Goal: Book appointment/travel/reservation

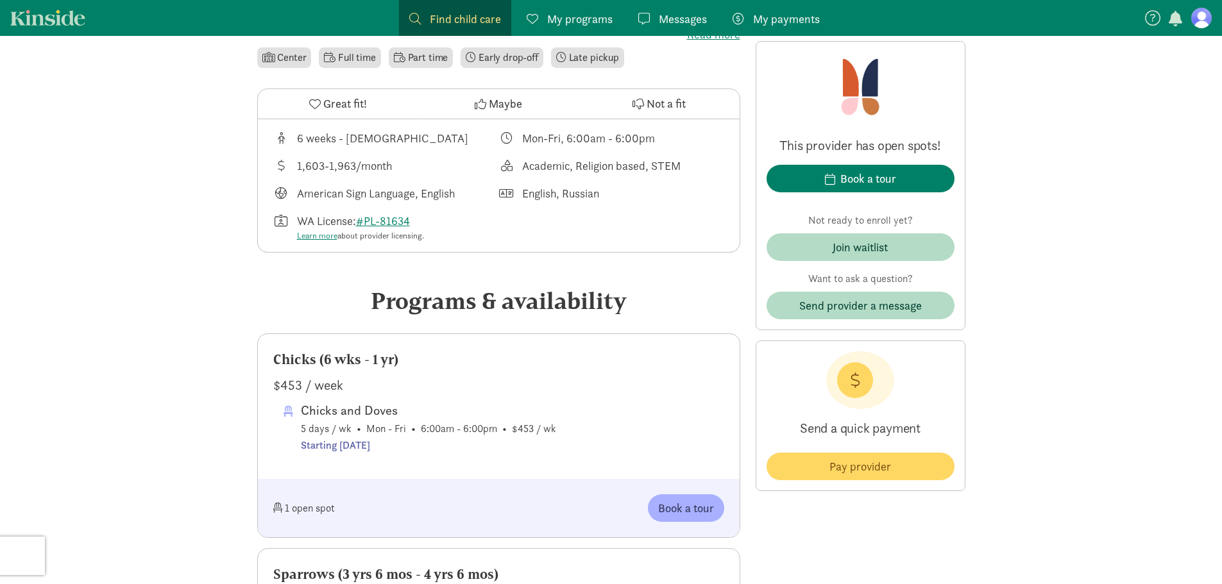
scroll to position [449, 0]
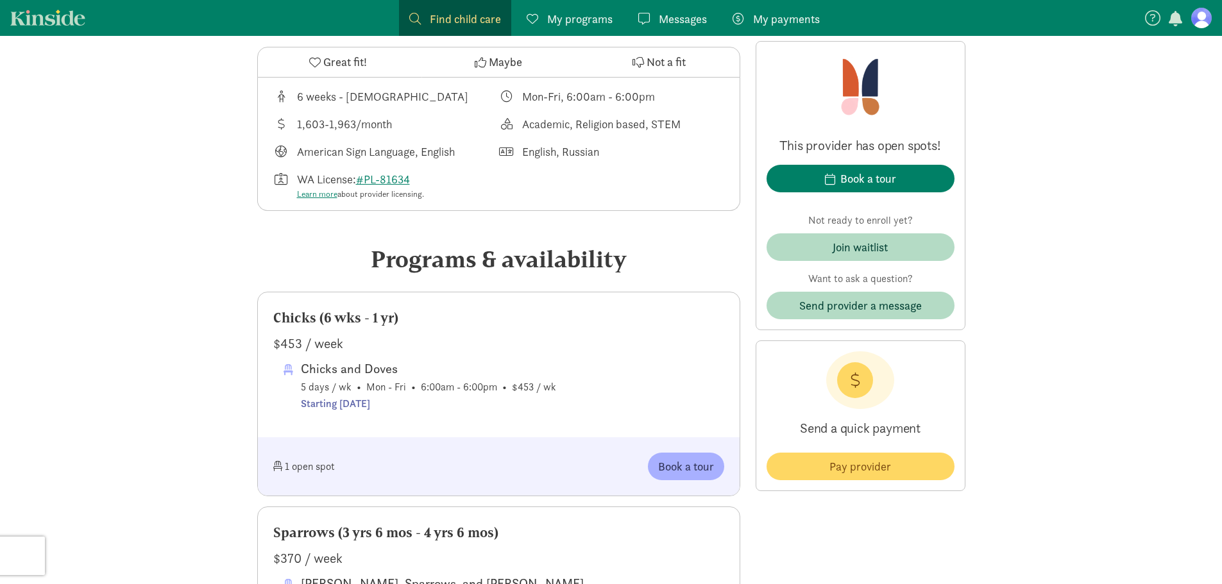
click at [702, 450] on div "1 open spot Book a tour" at bounding box center [499, 467] width 482 height 58
click at [676, 459] on span "Book a tour" at bounding box center [686, 466] width 56 height 17
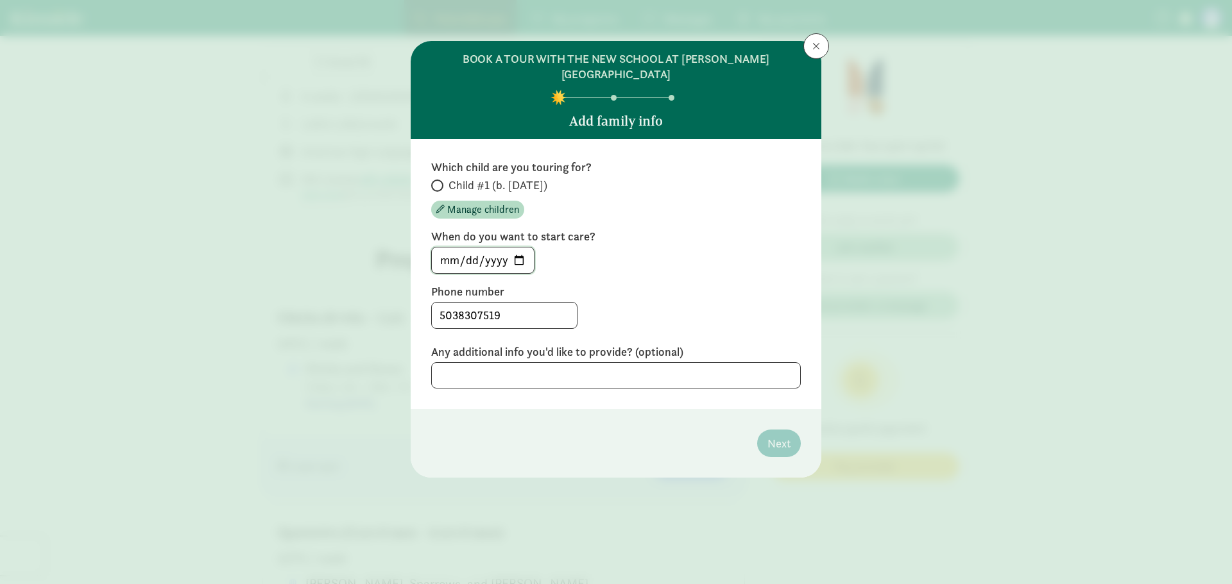
click at [523, 248] on input "2025-09-08" at bounding box center [483, 261] width 102 height 26
type input "2026-04-20"
click at [672, 345] on label "Any additional info you'd like to provide? (optional)" at bounding box center [616, 352] width 370 height 15
click at [439, 180] on span at bounding box center [437, 186] width 12 height 12
click at [439, 182] on input "Child #1 (b. October 2025)" at bounding box center [435, 186] width 8 height 8
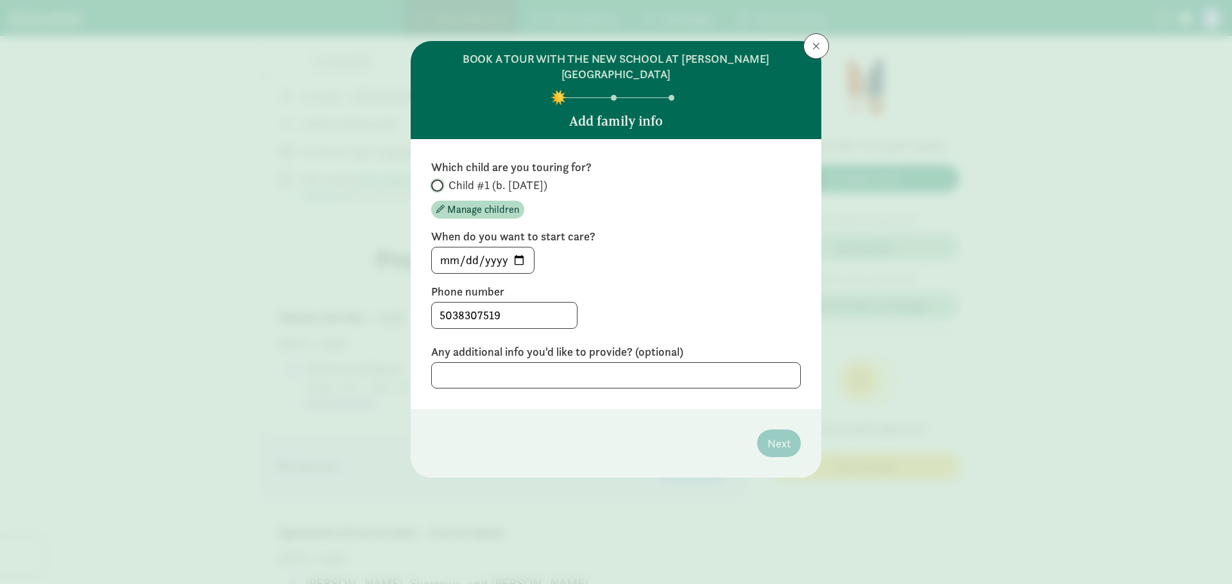
radio input "true"
click at [774, 435] on span "Next" at bounding box center [778, 443] width 23 height 17
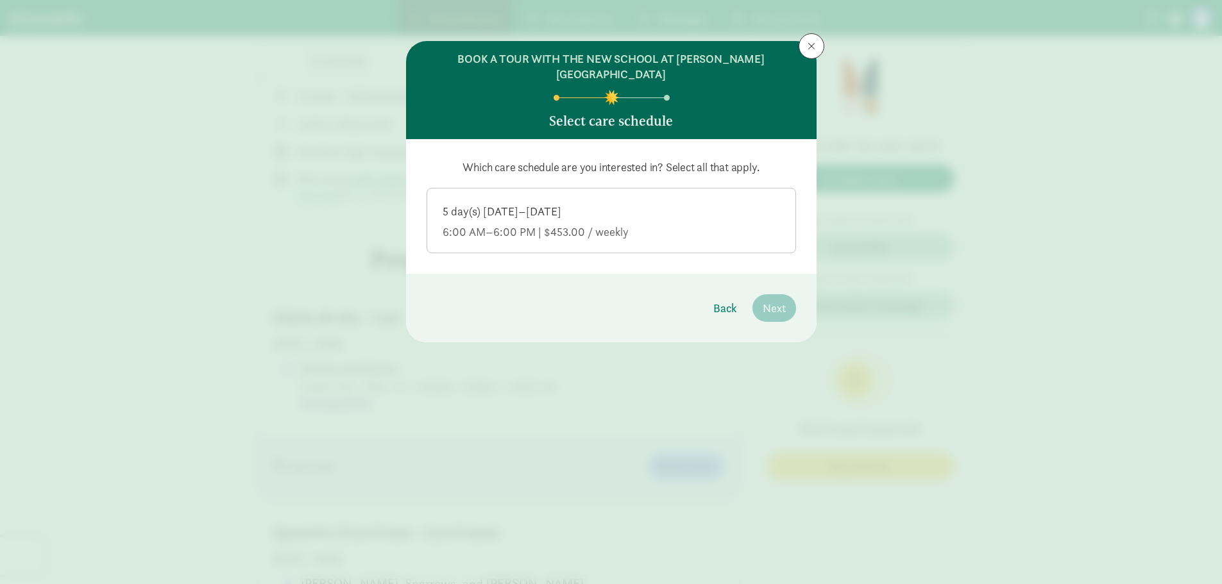
click at [728, 189] on label "5 day(s) Monday–Friday 6:00 AM–6:00 PM | $453.00 / weekly" at bounding box center [611, 220] width 368 height 62
click at [0, 0] on input "5 day(s) Monday–Friday 6:00 AM–6:00 PM | $453.00 / weekly" at bounding box center [0, 0] width 0 height 0
click at [775, 300] on span "Next" at bounding box center [774, 308] width 23 height 17
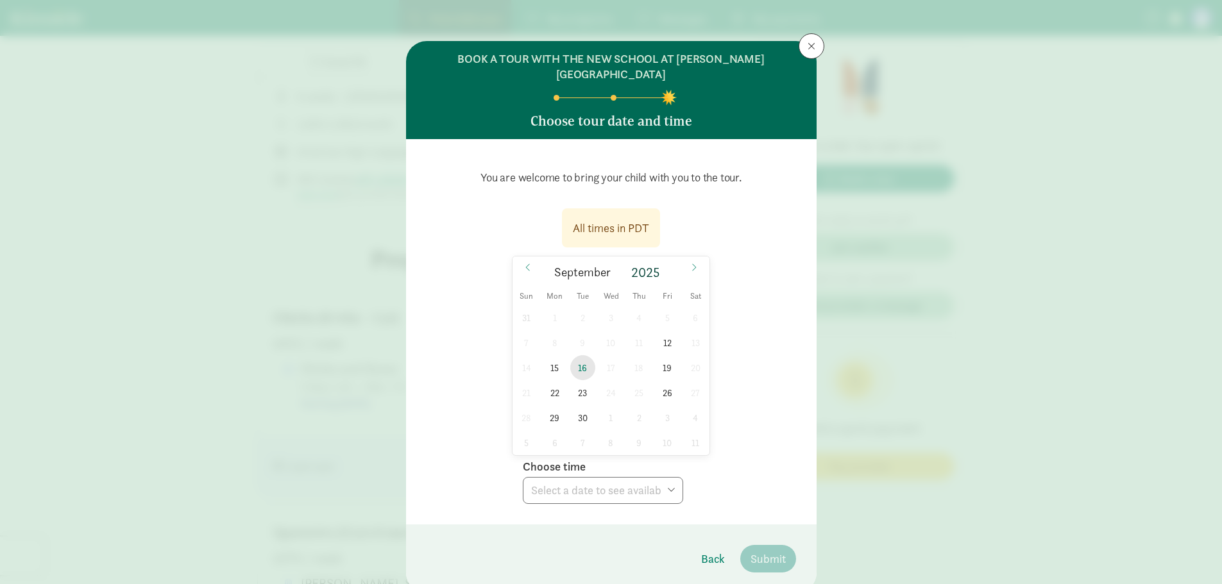
click at [577, 355] on span "16" at bounding box center [582, 367] width 25 height 25
click at [642, 477] on select "Choose time 10:00 AM 10:30 AM 11:00 AM 11:30 AM 12:00 PM 03:00 PM 03:30 PM 04:0…" at bounding box center [603, 490] width 160 height 27
click at [523, 477] on select "Choose time 10:00 AM 10:30 AM 11:00 AM 11:30 AM 12:00 PM 03:00 PM 03:30 PM 04:0…" at bounding box center [603, 490] width 160 height 27
click at [586, 478] on select "Choose time 10:00 AM 10:30 AM 11:00 AM 11:30 AM 12:00 PM 03:00 PM 03:30 PM 04:0…" at bounding box center [603, 490] width 160 height 27
select select "2025-09-16T11:00:00.000-07:00"
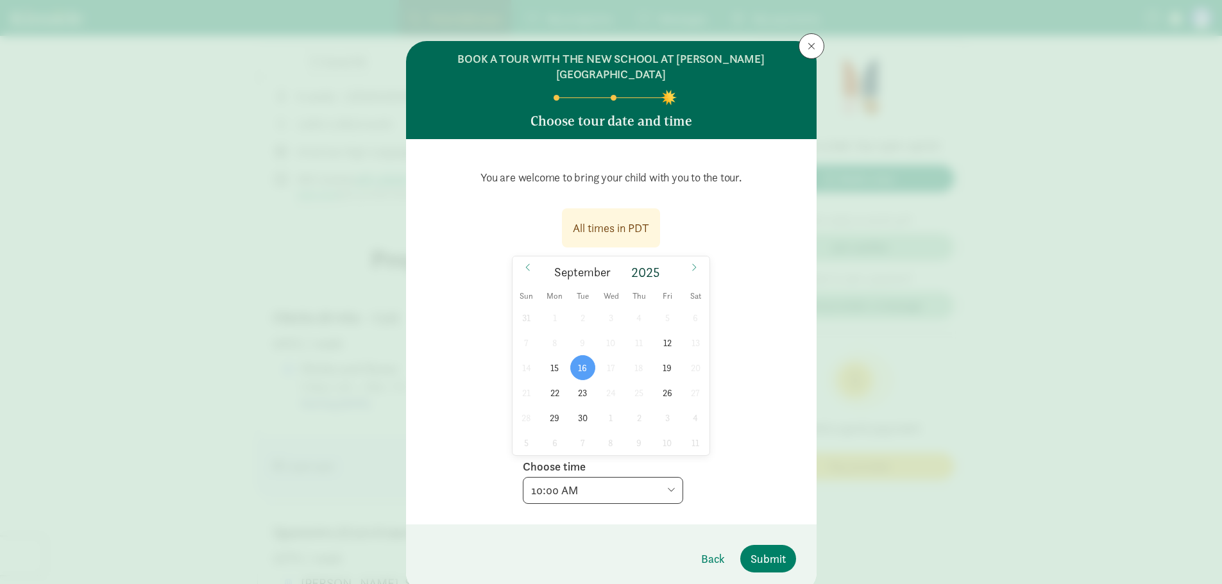
click at [523, 477] on select "Choose time 10:00 AM 10:30 AM 11:00 AM 11:30 AM 12:00 PM 03:00 PM 03:30 PM 04:0…" at bounding box center [603, 490] width 160 height 27
click at [752, 550] on span "Submit" at bounding box center [768, 558] width 35 height 17
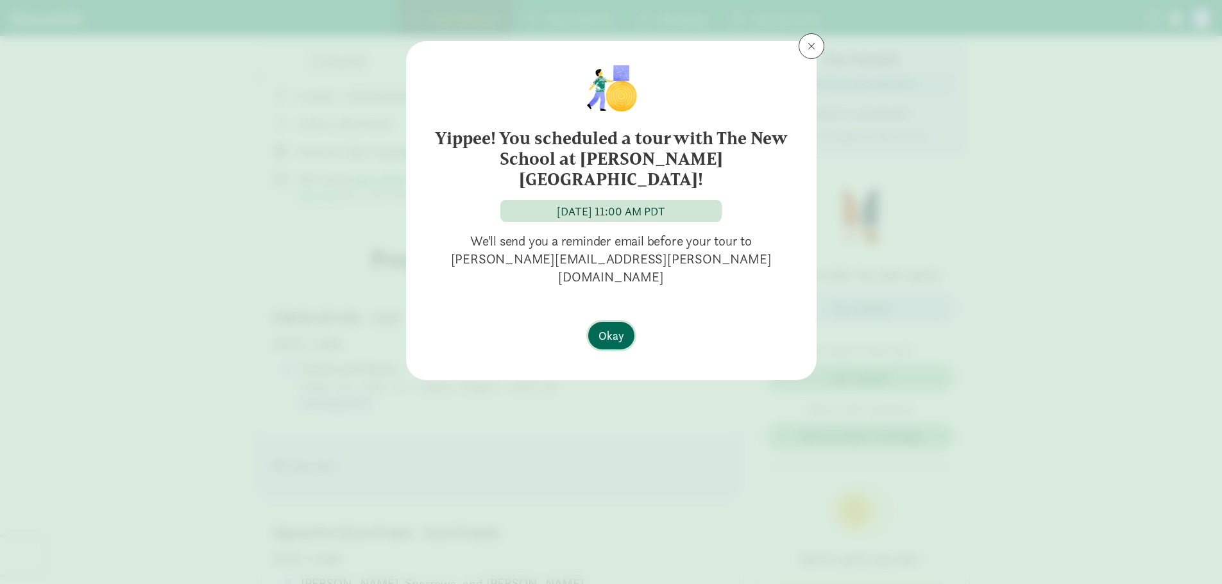
click at [620, 327] on span "Okay" at bounding box center [612, 335] width 26 height 17
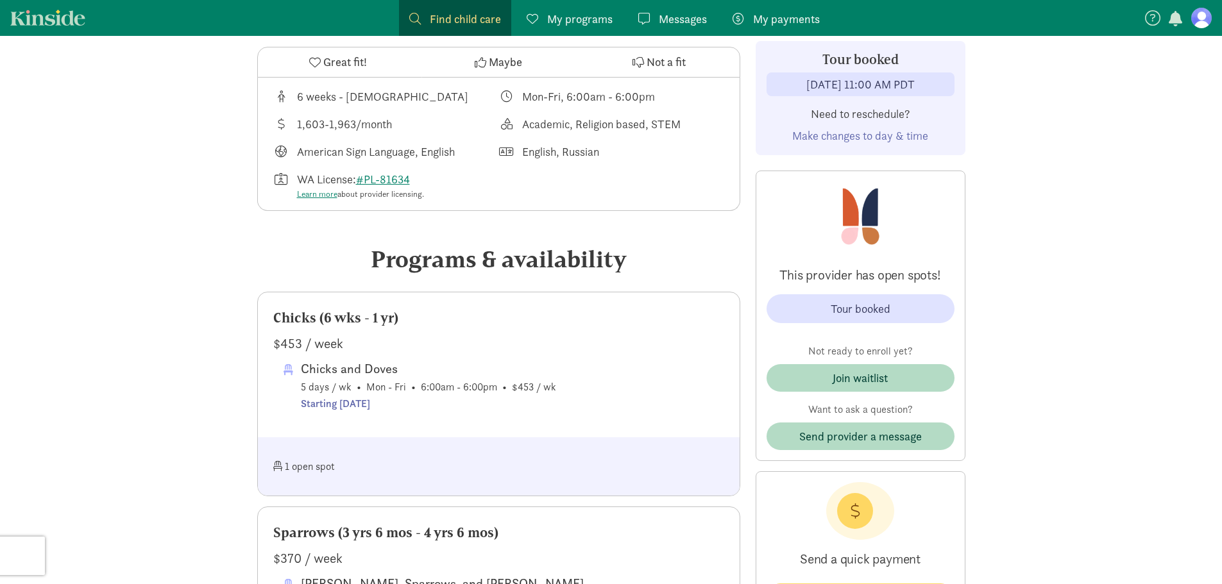
click at [572, 22] on span "My programs" at bounding box center [579, 18] width 65 height 17
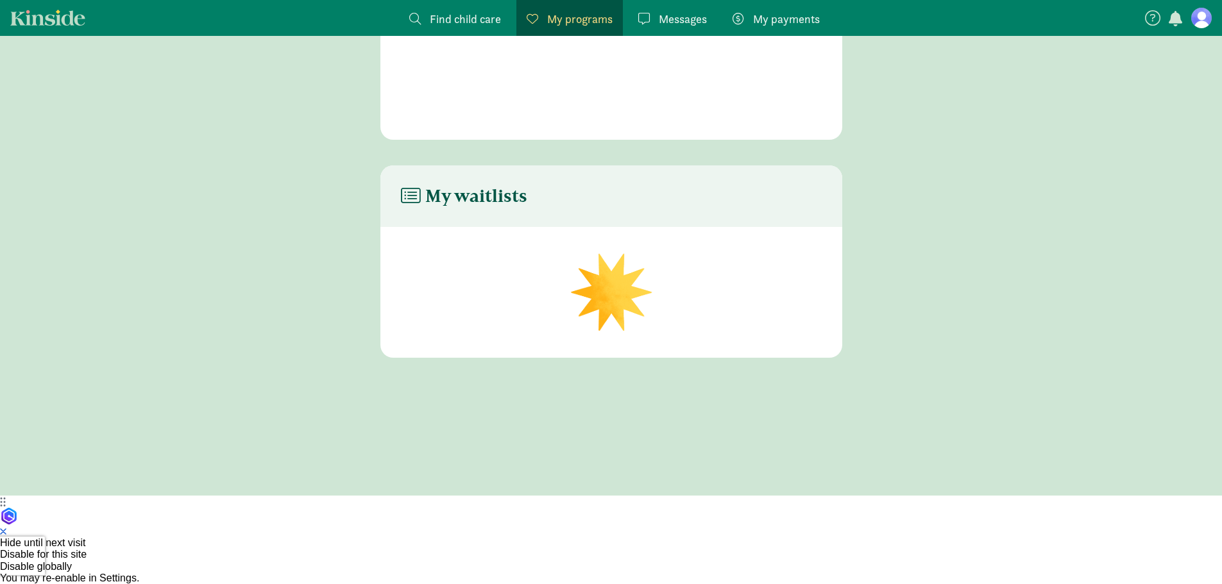
scroll to position [26, 0]
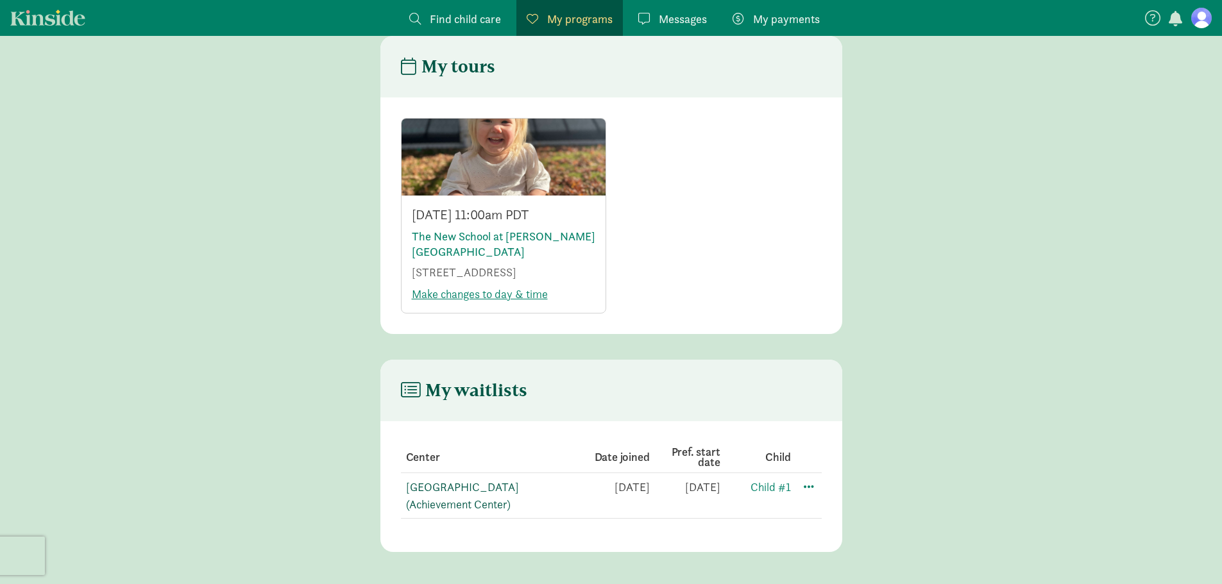
click at [477, 494] on link "[GEOGRAPHIC_DATA] (Achievement Center)" at bounding box center [462, 496] width 113 height 32
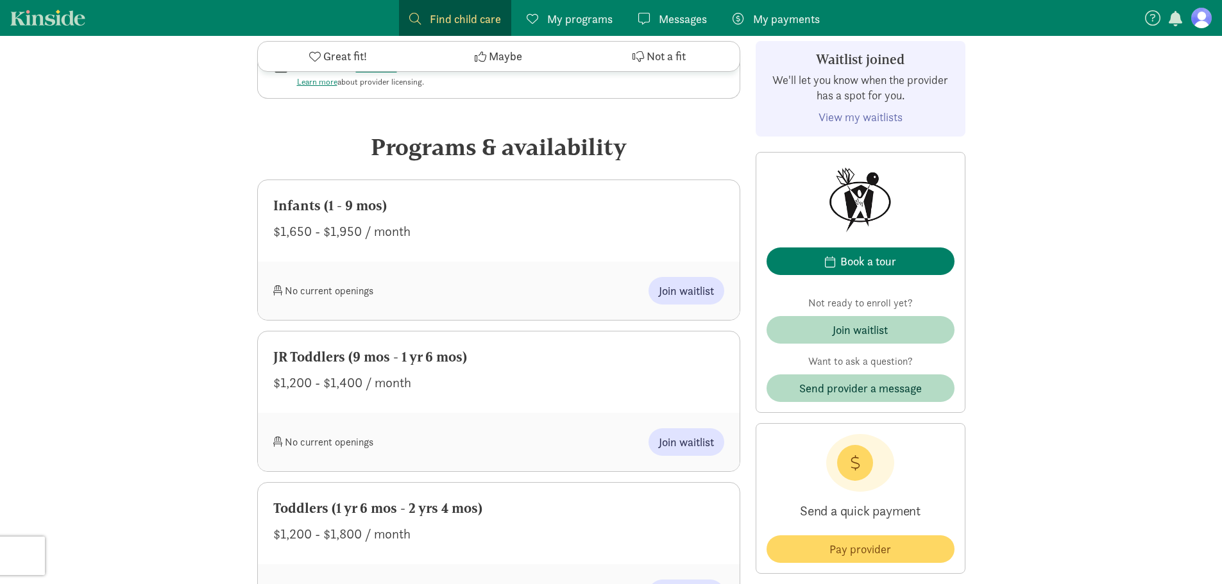
scroll to position [577, 0]
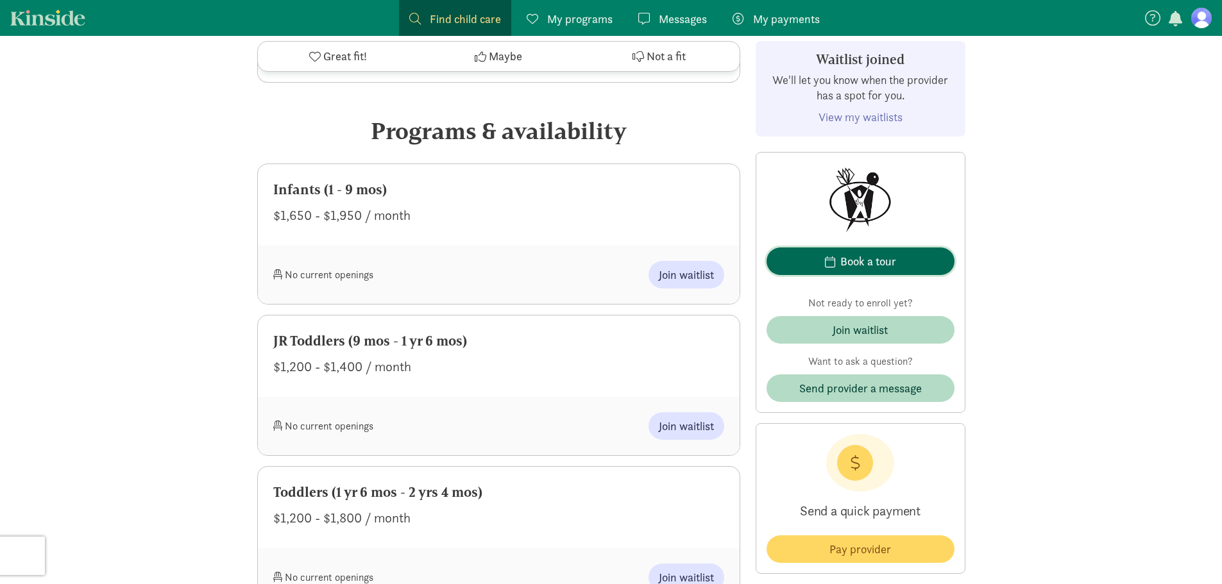
click at [864, 261] on div "Book a tour" at bounding box center [868, 261] width 56 height 17
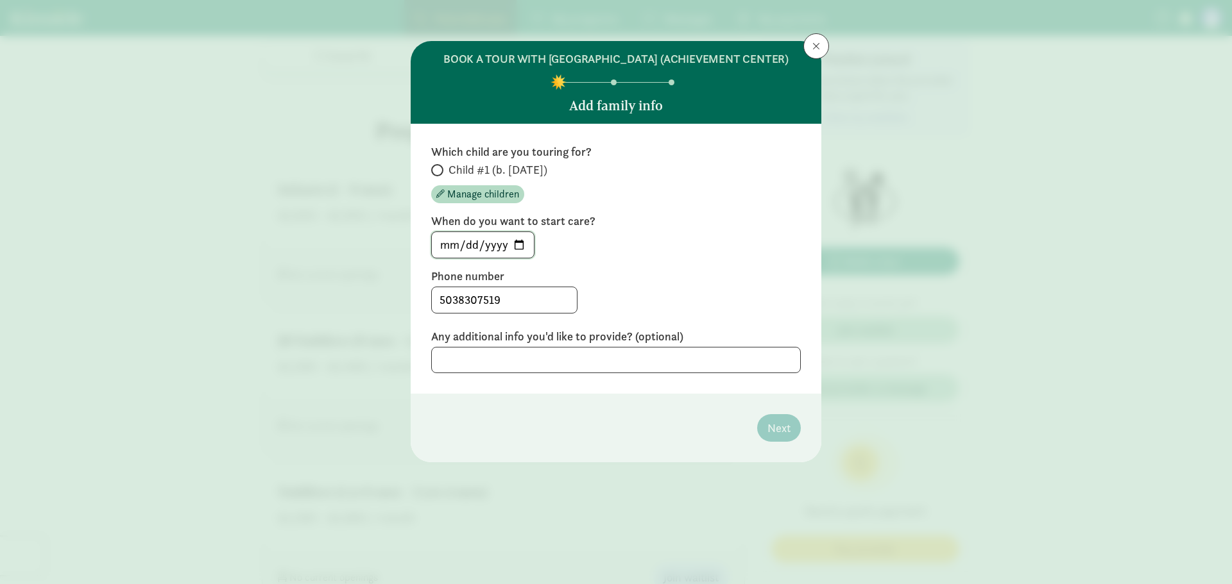
click at [524, 258] on input "2025-09-08" at bounding box center [483, 245] width 102 height 26
type input "2025-09-16"
click at [526, 256] on input "2025-09-16" at bounding box center [483, 245] width 102 height 26
click at [524, 258] on input "2025-09-16" at bounding box center [483, 245] width 102 height 26
click at [522, 258] on input "2025-09-16" at bounding box center [483, 245] width 102 height 26
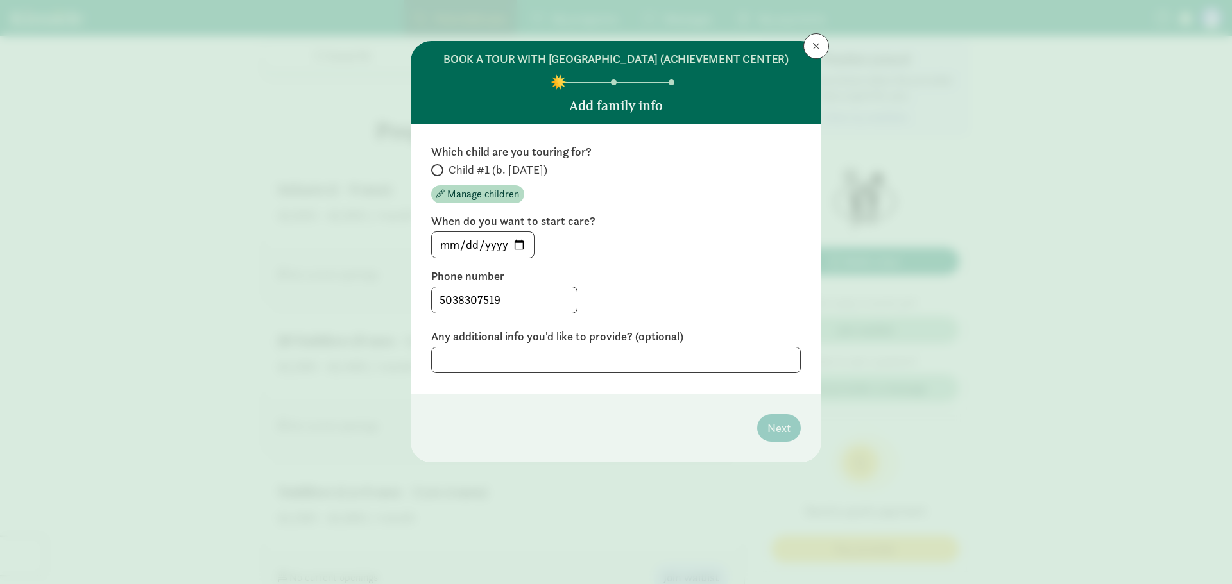
click at [448, 178] on span "Child #1 (b. October 2025)" at bounding box center [497, 169] width 99 height 15
click at [439, 175] on input "Child #1 (b. October 2025)" at bounding box center [435, 170] width 8 height 8
radio input "true"
click at [515, 258] on input "2025-09-16" at bounding box center [483, 245] width 102 height 26
type input "2026-04-20"
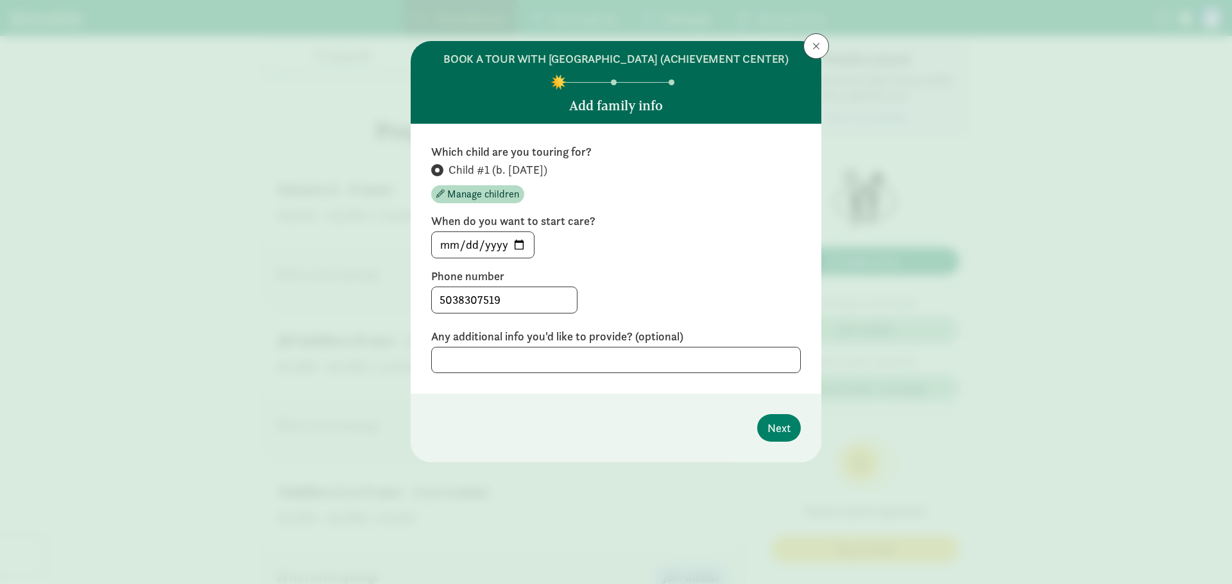
click at [771, 429] on footer "Next" at bounding box center [616, 428] width 411 height 69
click at [778, 437] on span "Next" at bounding box center [778, 428] width 23 height 17
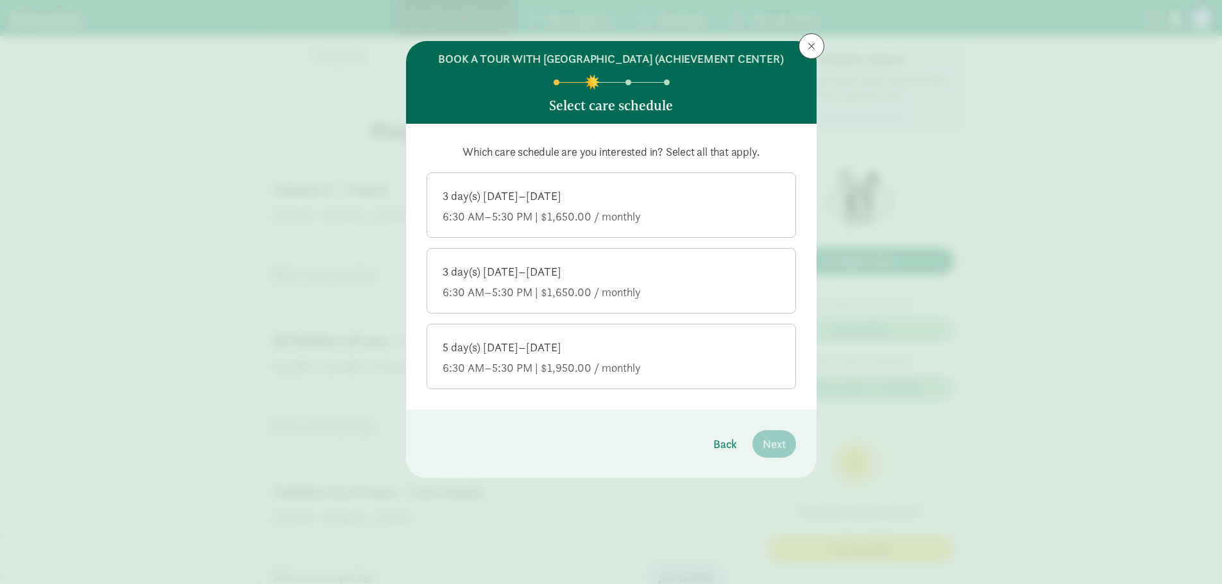
click at [672, 376] on div "6:30 AM–5:30 PM | $1,950.00 / monthly" at bounding box center [611, 368] width 337 height 15
click at [0, 0] on input "5 day(s) Monday–Friday 6:30 AM–5:30 PM | $1,950.00 / monthly" at bounding box center [0, 0] width 0 height 0
click at [778, 453] on span "Next" at bounding box center [774, 444] width 23 height 17
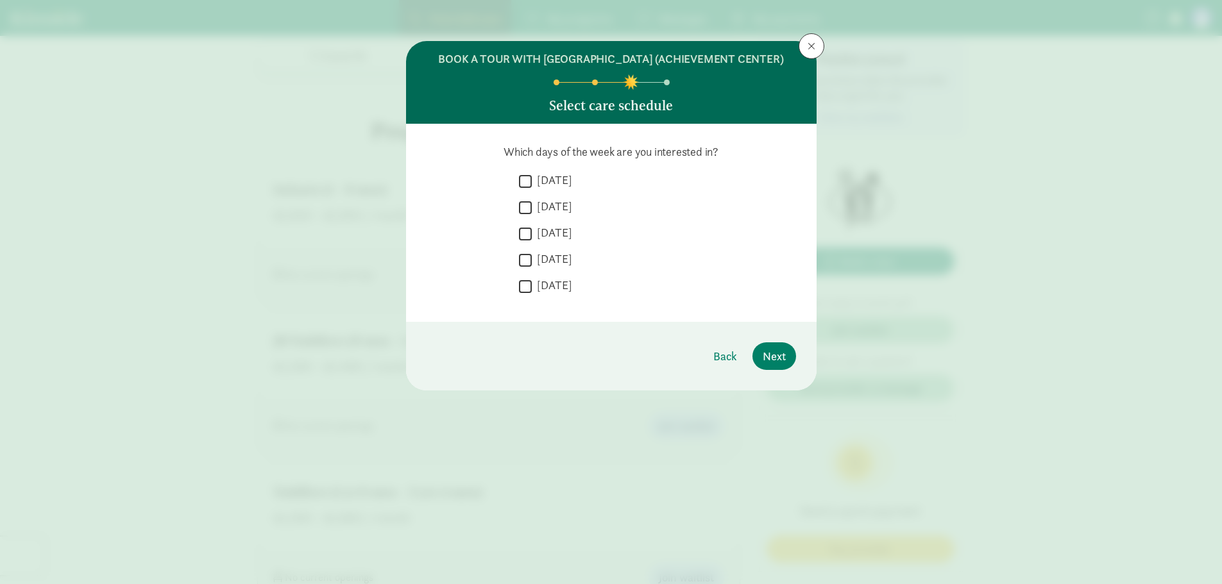
click at [531, 190] on input "Monday" at bounding box center [525, 181] width 13 height 17
checkbox input "true"
click at [530, 216] on input "Tuesday" at bounding box center [525, 207] width 13 height 17
checkbox input "true"
click at [530, 243] on input "Wednesday" at bounding box center [525, 233] width 13 height 17
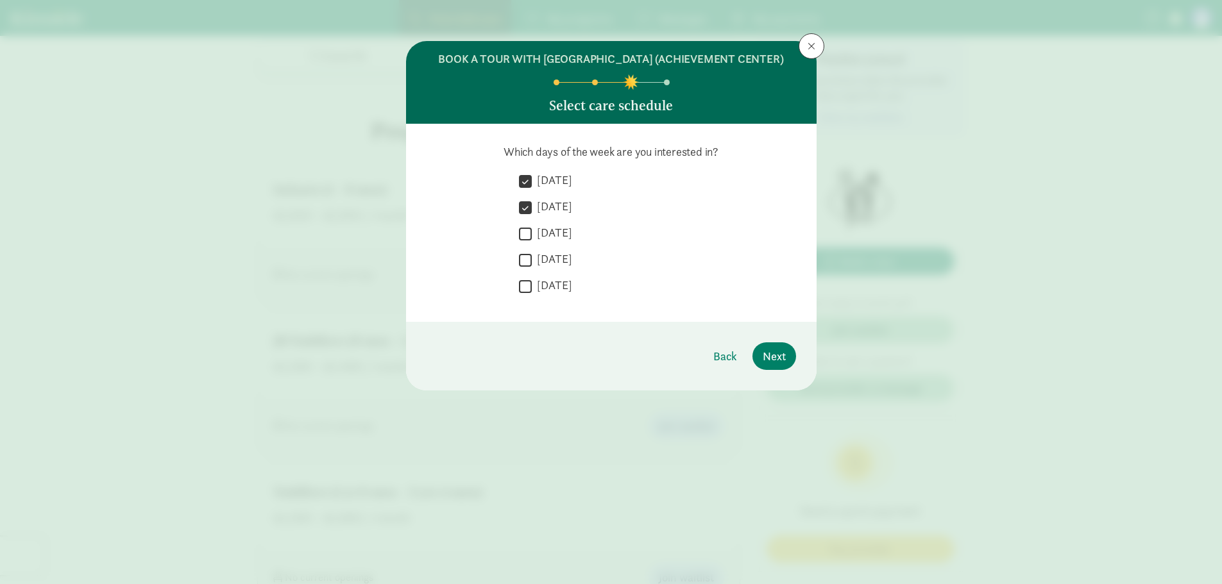
checkbox input "true"
click at [532, 267] on label "Thursday" at bounding box center [552, 259] width 40 height 15
click at [532, 269] on input "Thursday" at bounding box center [525, 260] width 13 height 17
checkbox input "true"
click at [527, 295] on input "Friday" at bounding box center [525, 286] width 13 height 17
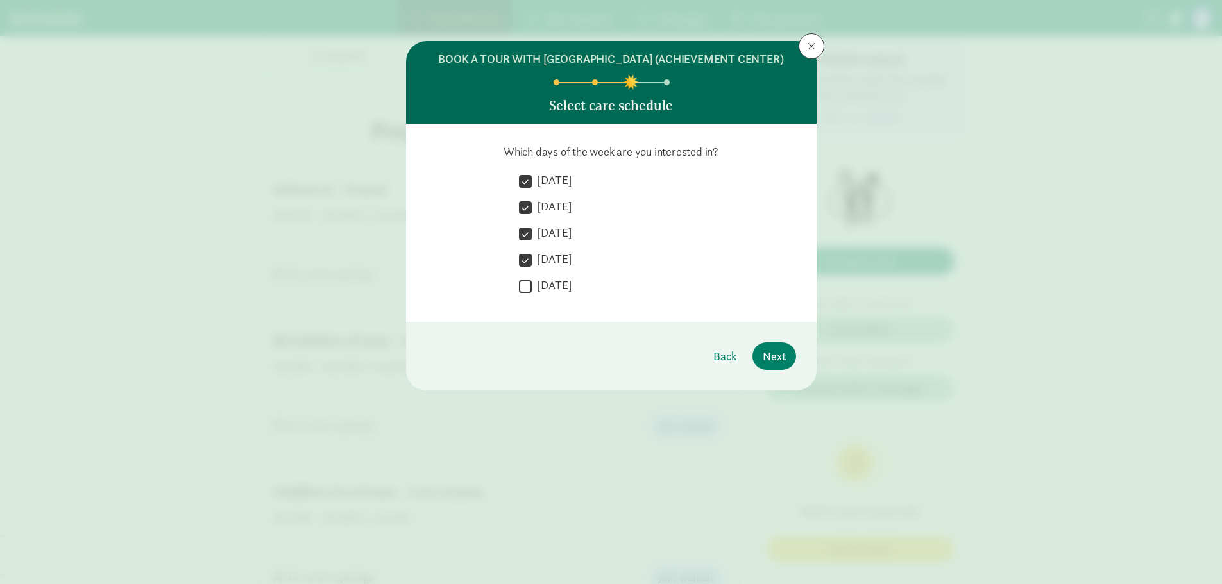
checkbox input "true"
click at [777, 365] on span "Next" at bounding box center [774, 356] width 23 height 17
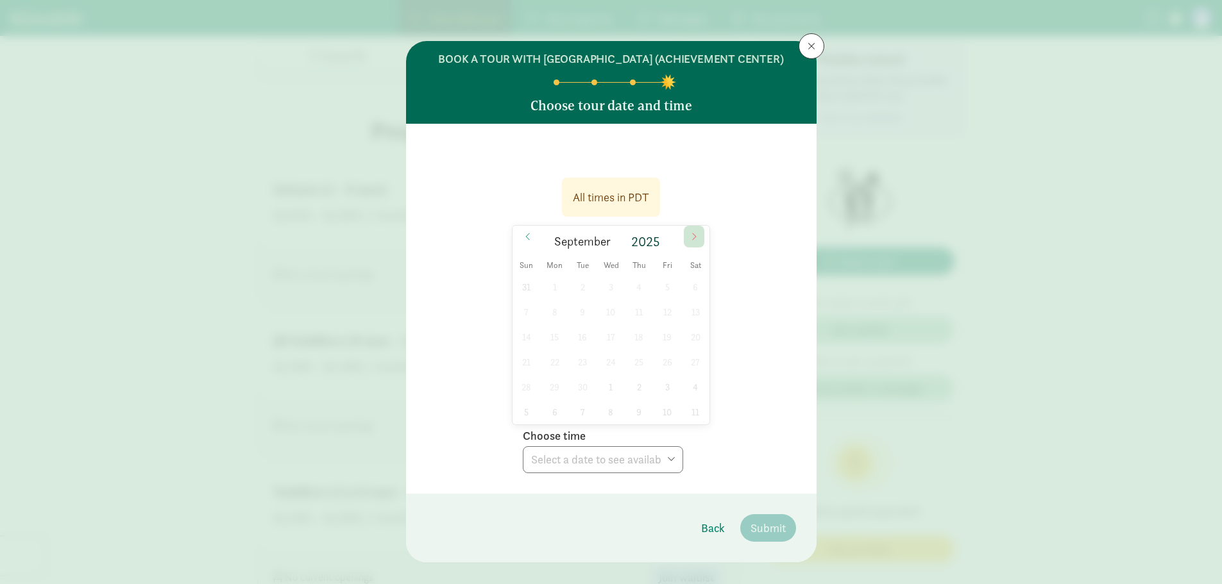
click at [692, 241] on icon at bounding box center [694, 236] width 8 height 9
click at [693, 240] on icon at bounding box center [695, 236] width 4 height 7
click at [691, 248] on span at bounding box center [694, 237] width 21 height 22
click at [656, 379] on div "30 1 2 3 4 5 6 7 8 9 10 11 12 13 14 15 16 17 18 19 20 21 22 23 24 25 26 27 28 2…" at bounding box center [612, 350] width 198 height 150
click at [635, 414] on div "30 1 2 3 4 5 6 7 8 9 10 11 12 13 14 15 16 17 18 19 20 21 22 23 24 25 26 27 28 2…" at bounding box center [612, 350] width 198 height 150
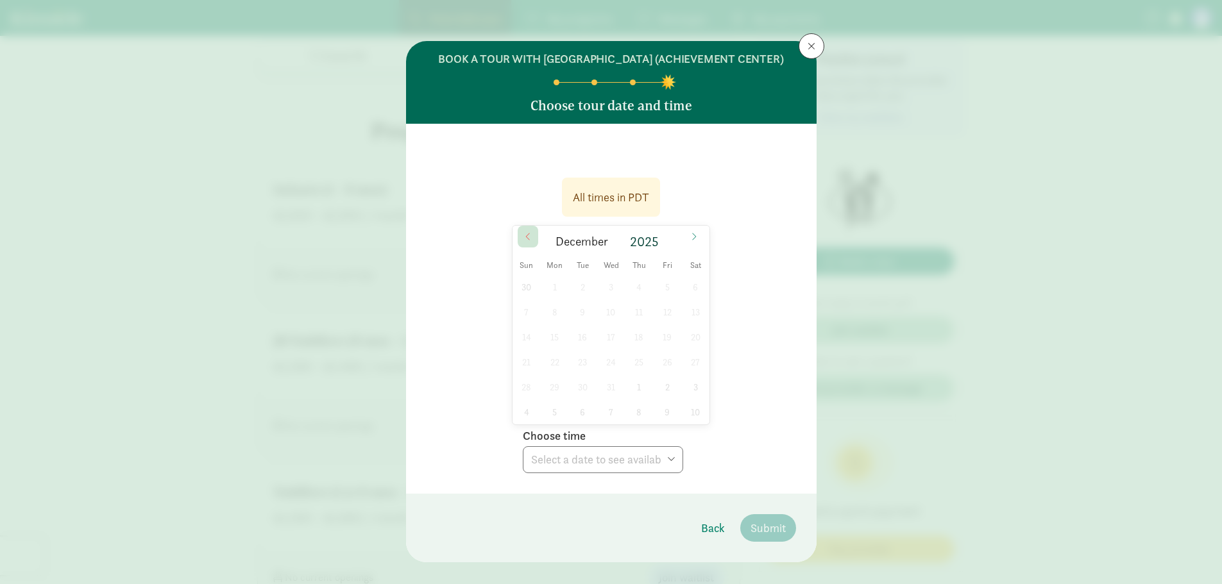
click at [525, 240] on icon at bounding box center [527, 236] width 4 height 7
click at [808, 46] on span at bounding box center [812, 46] width 8 height 10
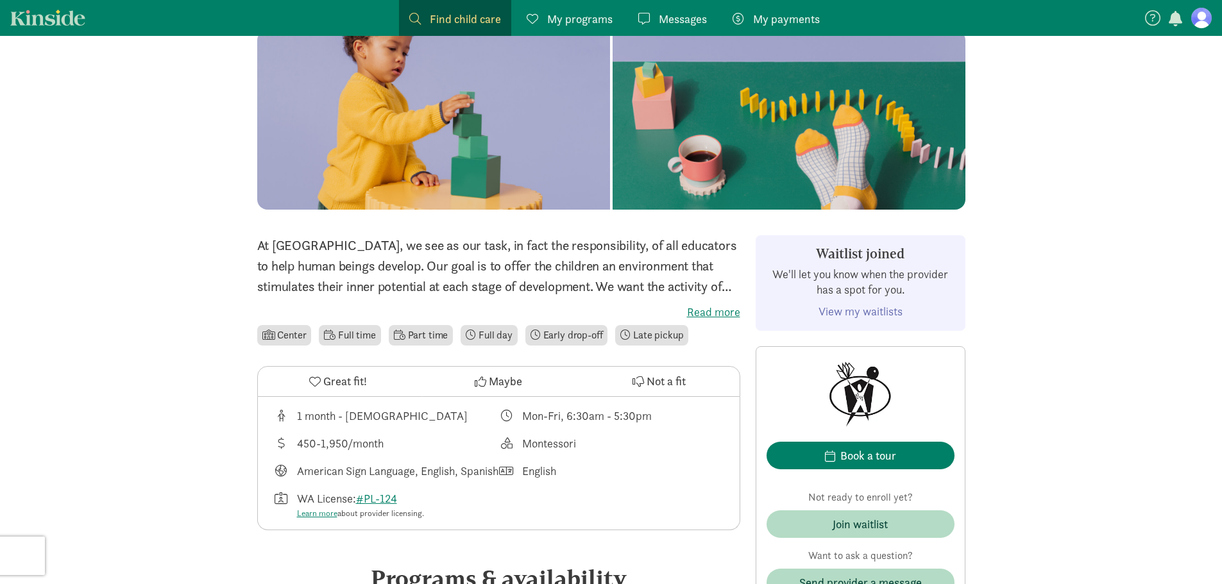
scroll to position [0, 0]
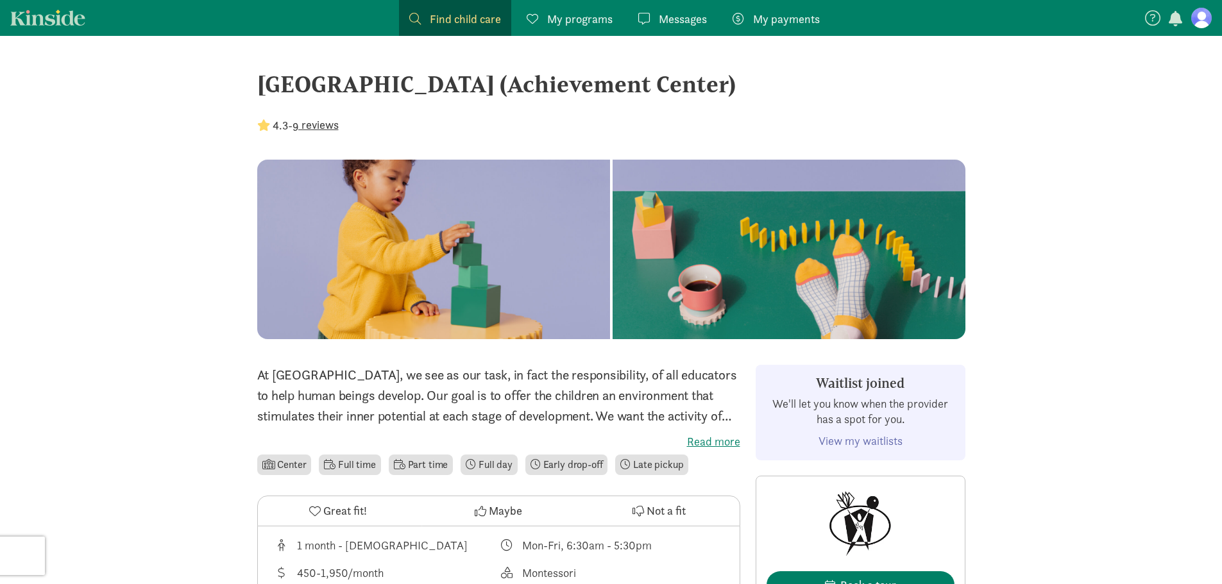
drag, startPoint x: 838, startPoint y: 85, endPoint x: 283, endPoint y: 89, distance: 555.0
click at [272, 90] on div "[GEOGRAPHIC_DATA] (Achievement Center)" at bounding box center [611, 84] width 708 height 35
copy div "orth Tacoma Montessori Center (Achievement Center)"
click at [696, 96] on div "[GEOGRAPHIC_DATA] (Achievement Center)" at bounding box center [611, 84] width 708 height 35
drag, startPoint x: 883, startPoint y: 72, endPoint x: 265, endPoint y: 81, distance: 617.9
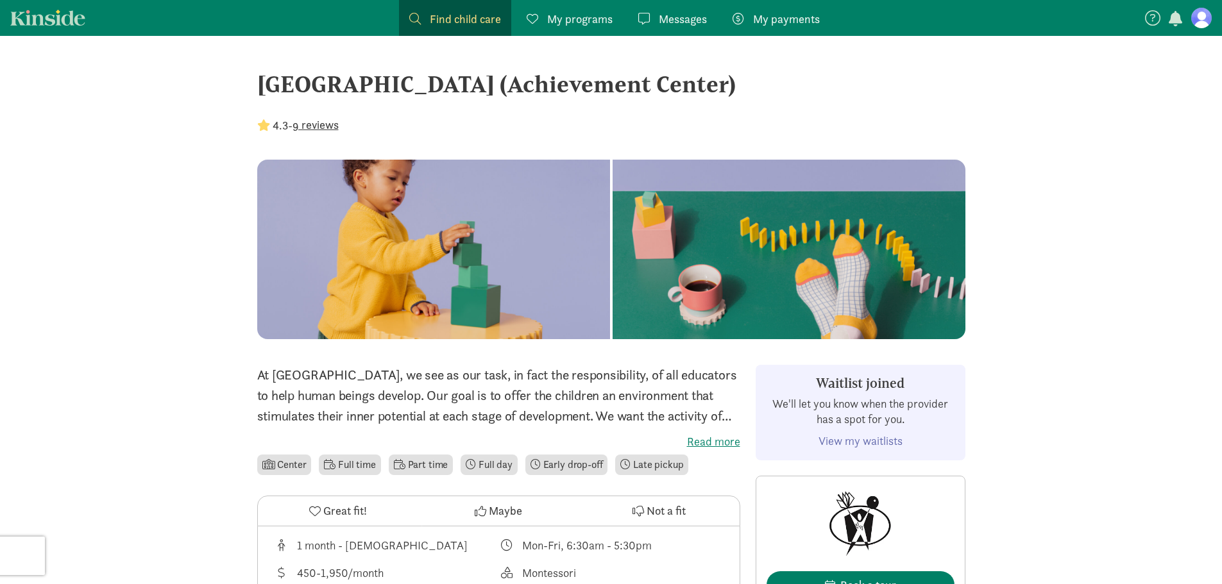
click at [265, 81] on div "[GEOGRAPHIC_DATA] (Achievement Center)" at bounding box center [611, 84] width 708 height 35
copy div "[GEOGRAPHIC_DATA] (Achievement Center)"
click at [711, 444] on label "Read more" at bounding box center [498, 441] width 483 height 15
click at [0, 0] on input "Read more" at bounding box center [0, 0] width 0 height 0
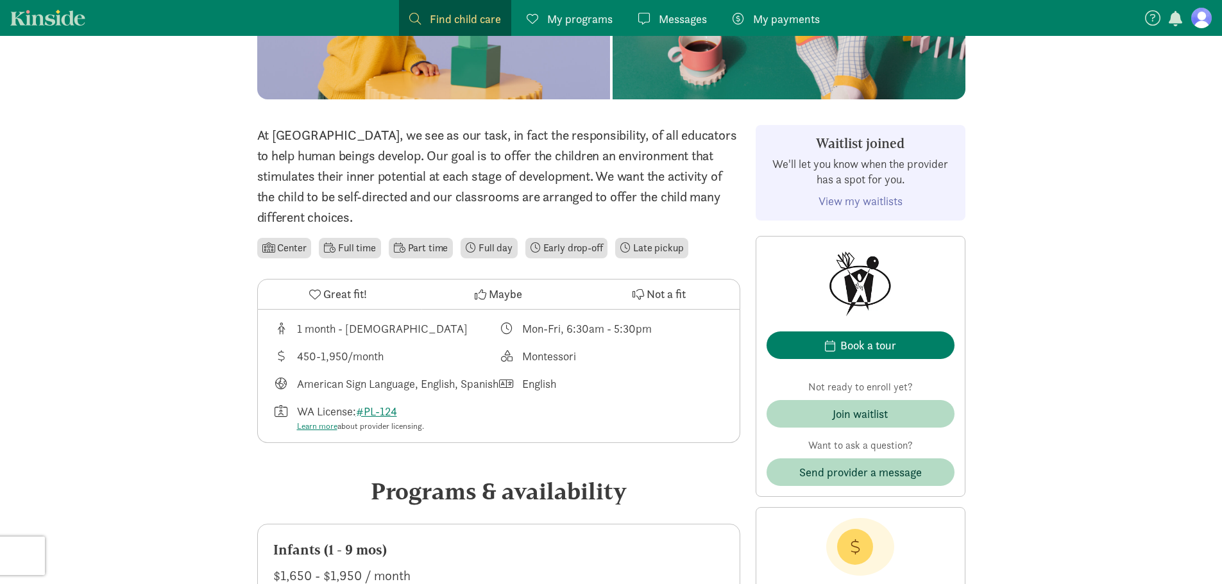
scroll to position [385, 0]
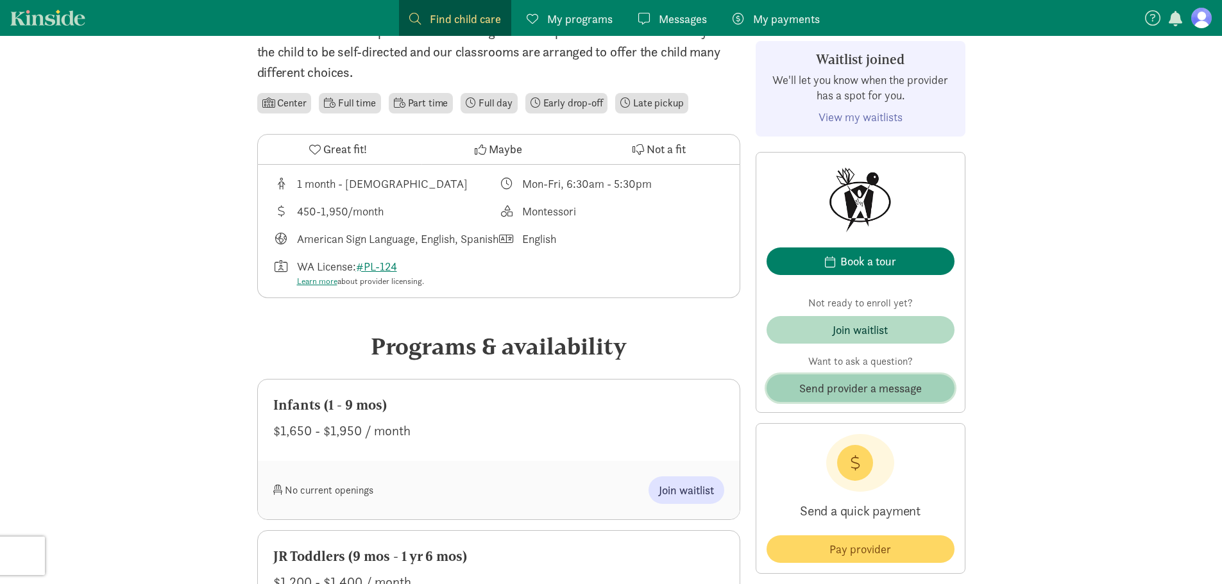
click at [858, 383] on span "Send provider a message" at bounding box center [860, 388] width 123 height 17
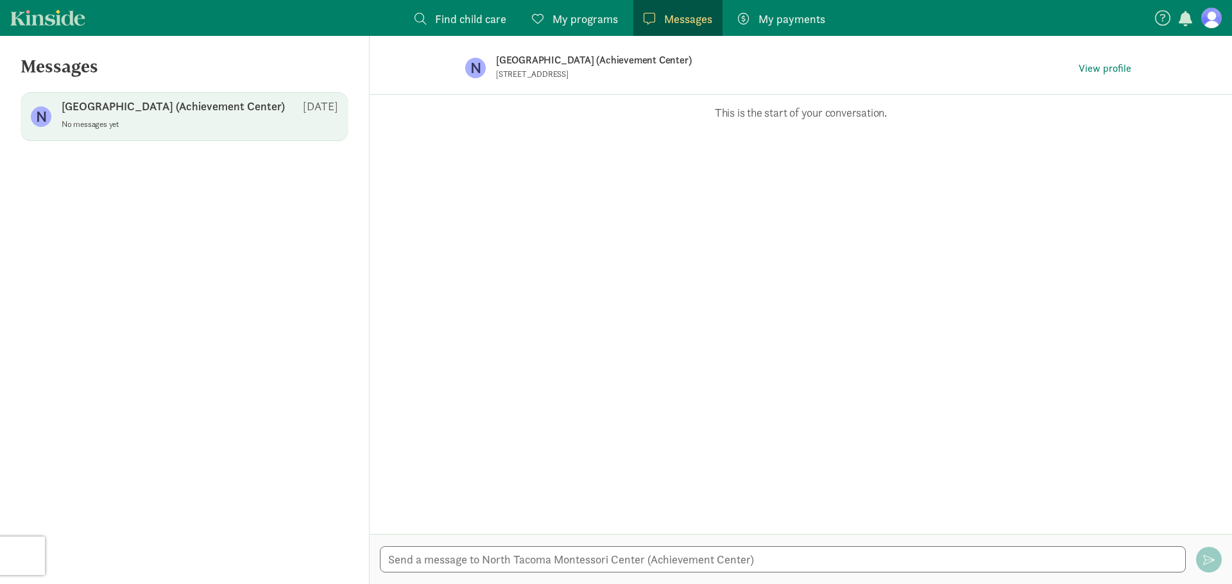
click at [765, 573] on div at bounding box center [801, 559] width 862 height 50
click at [768, 562] on textarea at bounding box center [783, 560] width 806 height 26
type textarea "Hi there - I would like to book a tour to see the center. Please let me know th…"
click at [1201, 559] on button "button" at bounding box center [1209, 560] width 26 height 26
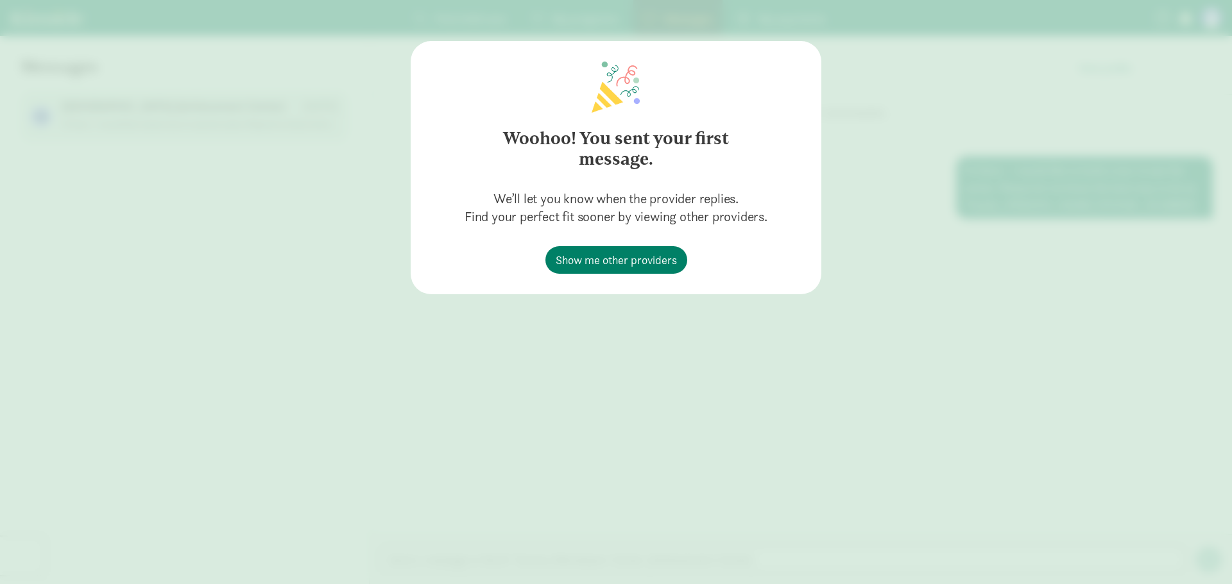
click at [1034, 452] on div "Woohoo! You sent your first message. We’ll let you know when the provider repli…" at bounding box center [616, 292] width 1232 height 584
click at [633, 261] on span "Show me other providers" at bounding box center [616, 260] width 121 height 17
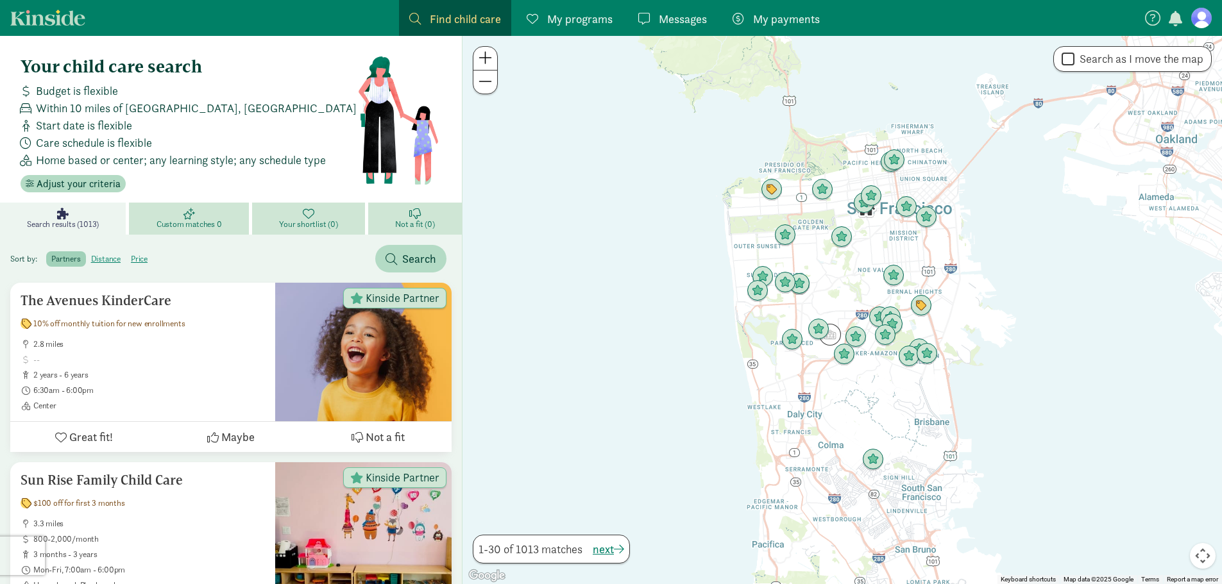
click at [1204, 11] on figure at bounding box center [1201, 18] width 21 height 21
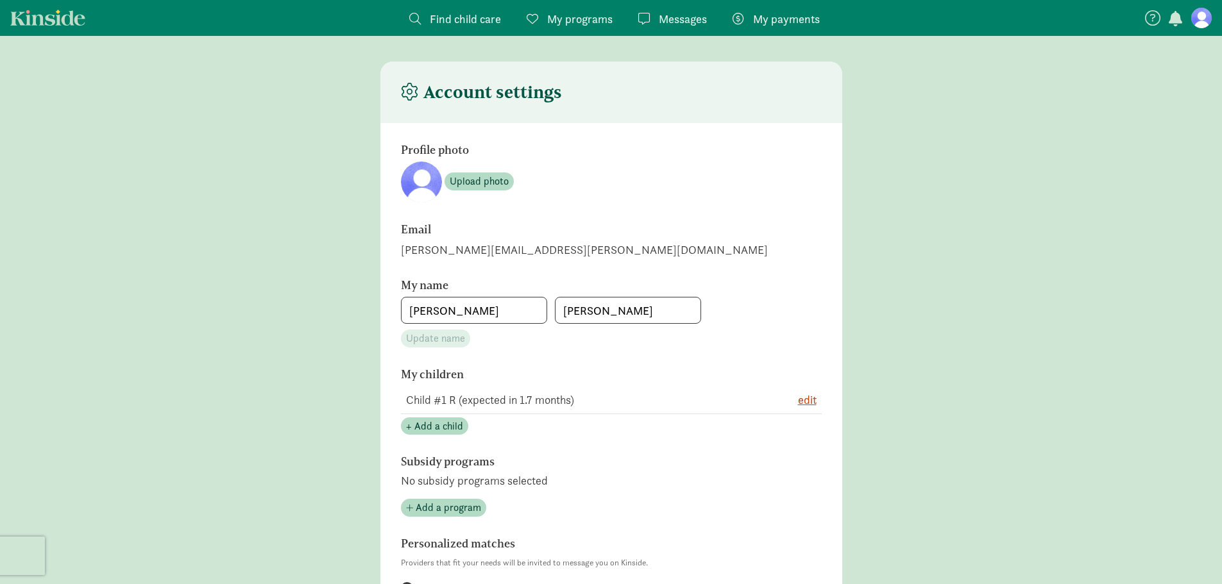
click at [590, 17] on span "My programs" at bounding box center [579, 18] width 65 height 17
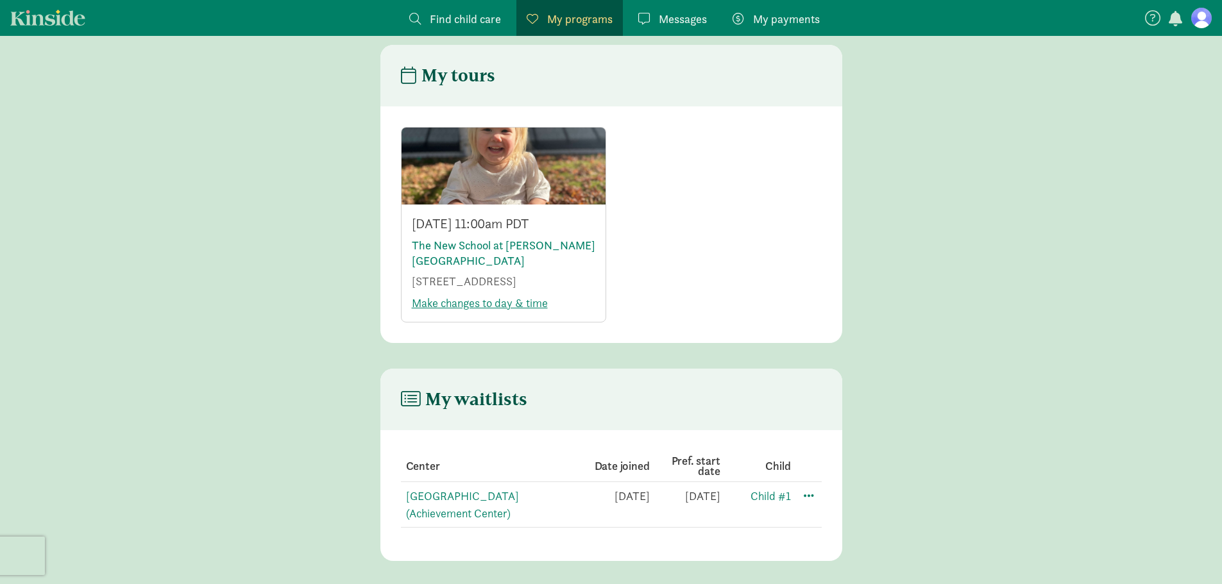
scroll to position [26, 0]
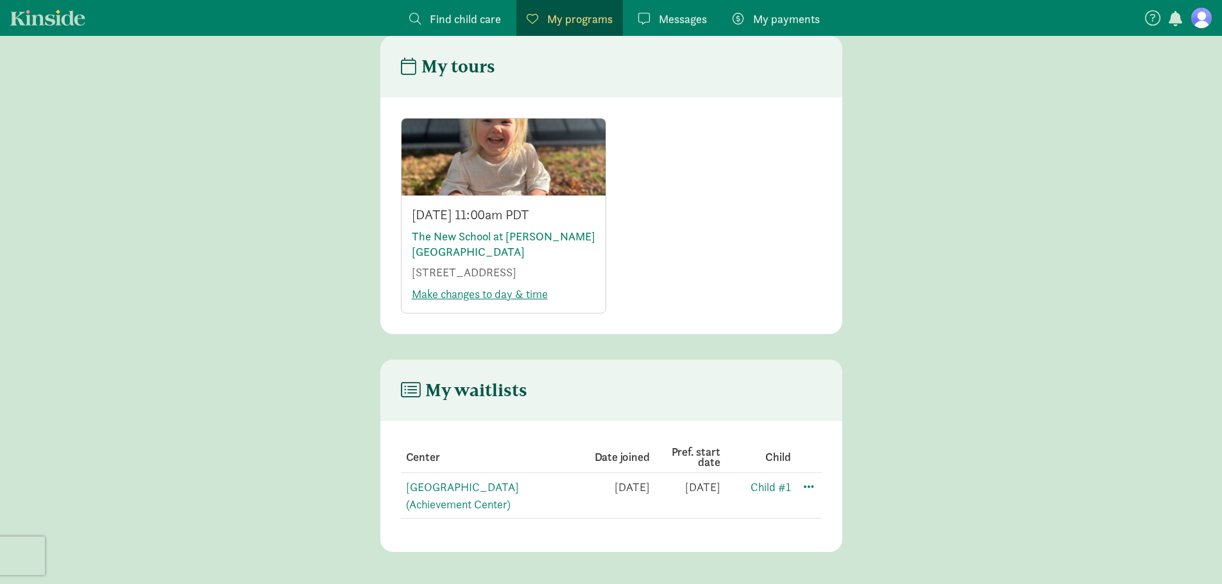
drag, startPoint x: 486, startPoint y: 272, endPoint x: 405, endPoint y: 257, distance: 82.3
click at [405, 257] on div "[DATE] 11:00am PDT The New School at [PERSON_NAME][GEOGRAPHIC_DATA] [STREET_ADD…" at bounding box center [504, 254] width 204 height 117
copy p "[STREET_ADDRESS]"
click at [678, 273] on div "[DATE] 11:00am PDT The New School at [PERSON_NAME][GEOGRAPHIC_DATA] [STREET_ADD…" at bounding box center [611, 216] width 421 height 196
